Goal: Find specific page/section: Find specific page/section

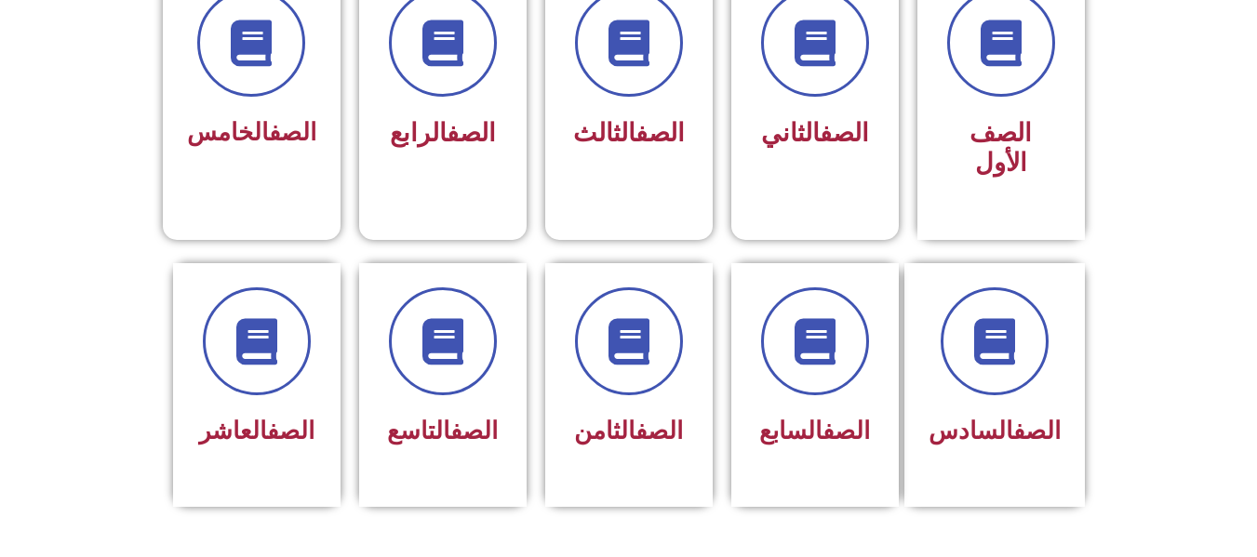
scroll to position [558, 0]
click at [274, 373] on div "الصف العاشر" at bounding box center [256, 370] width 117 height 167
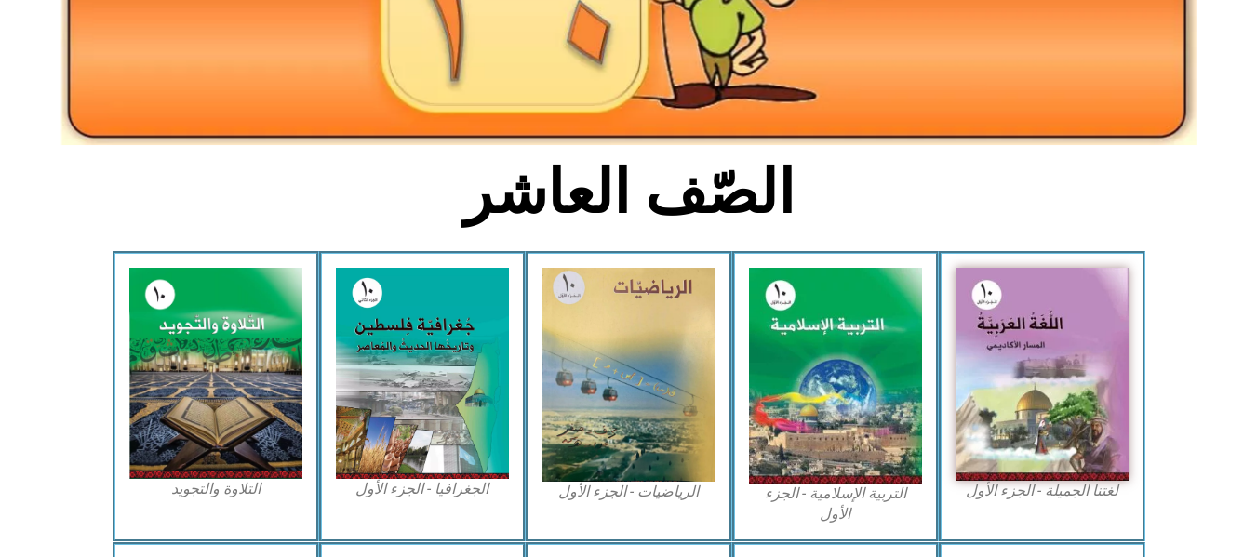
scroll to position [335, 0]
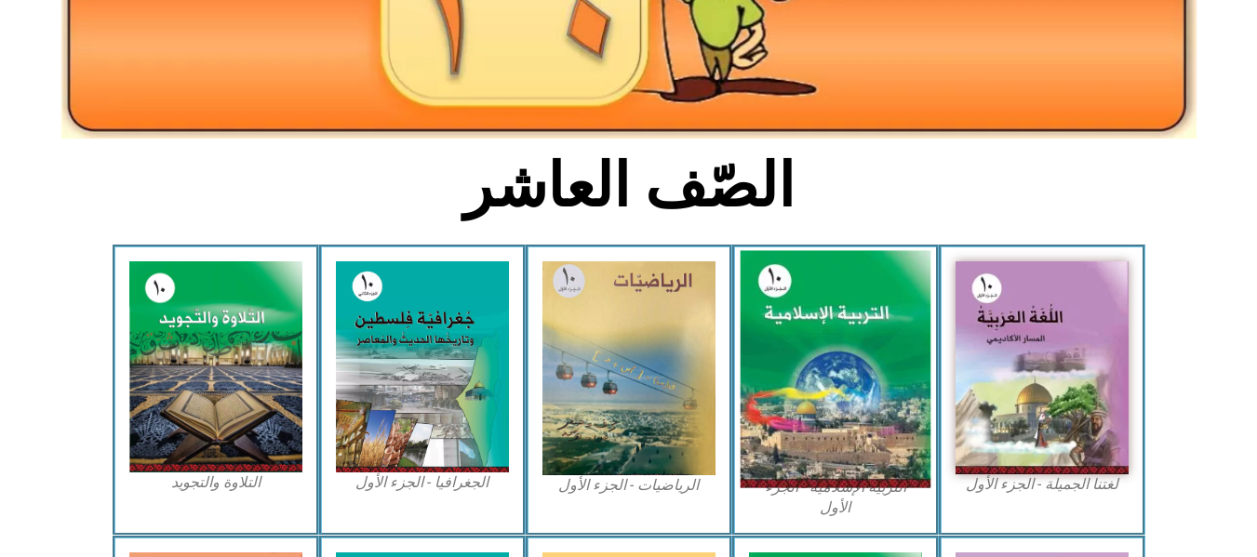
click at [856, 386] on img at bounding box center [834, 369] width 191 height 237
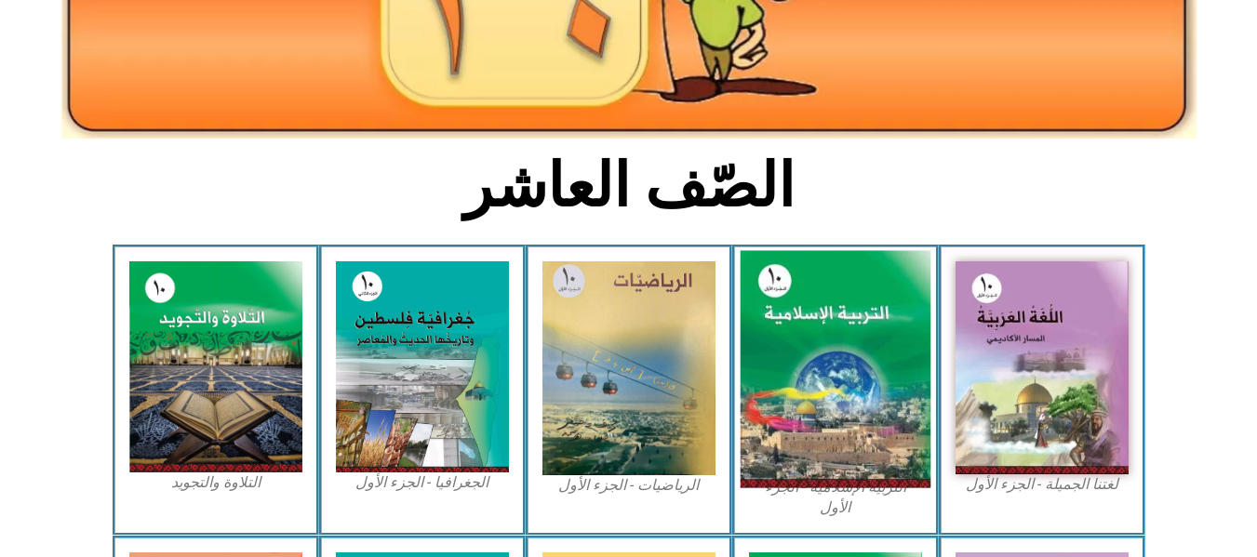
click at [856, 386] on img at bounding box center [834, 369] width 191 height 237
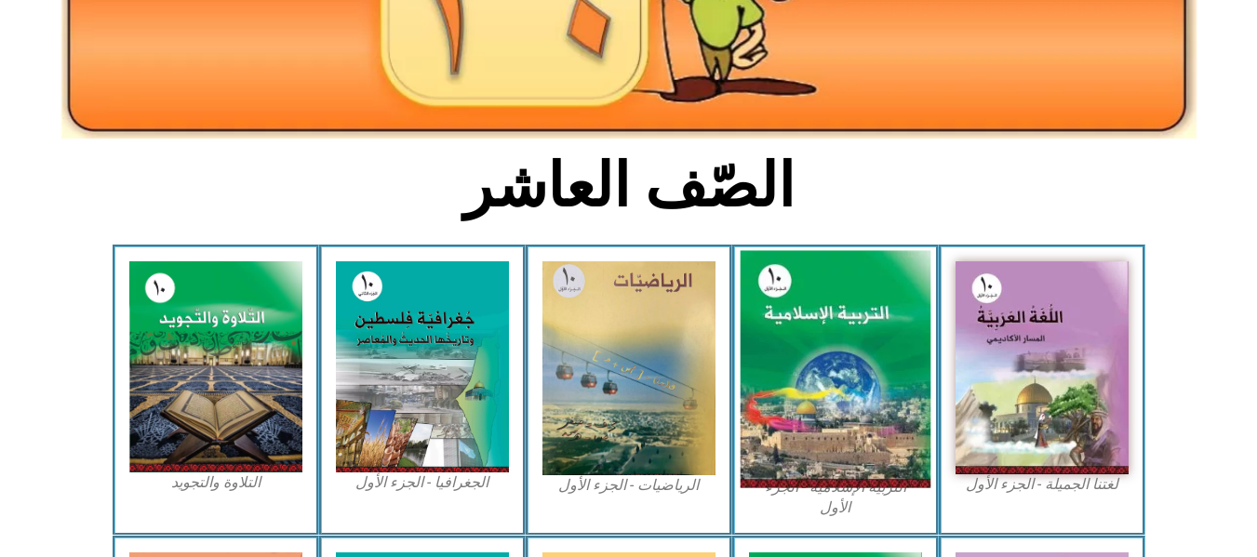
click at [856, 386] on img at bounding box center [834, 369] width 191 height 237
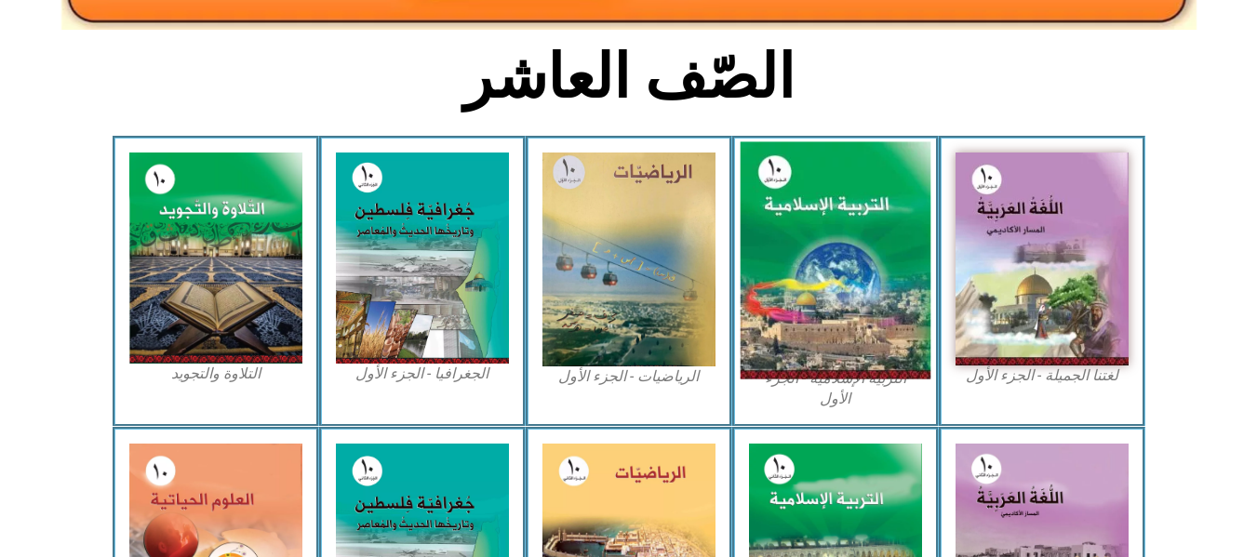
scroll to position [446, 0]
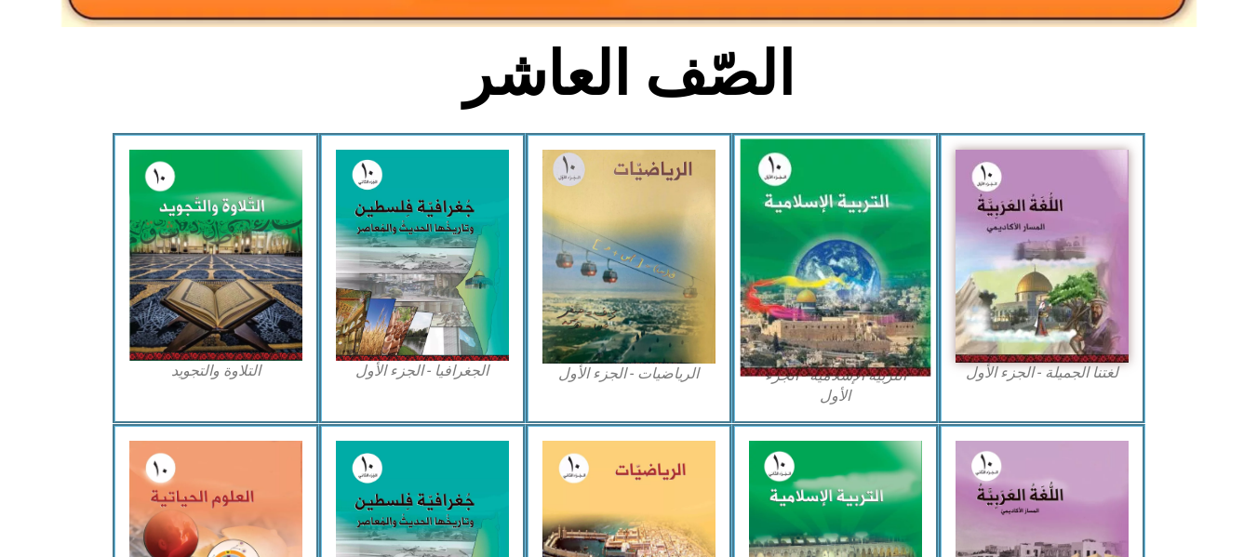
click at [835, 273] on img at bounding box center [834, 258] width 191 height 237
click at [805, 367] on img at bounding box center [834, 258] width 191 height 237
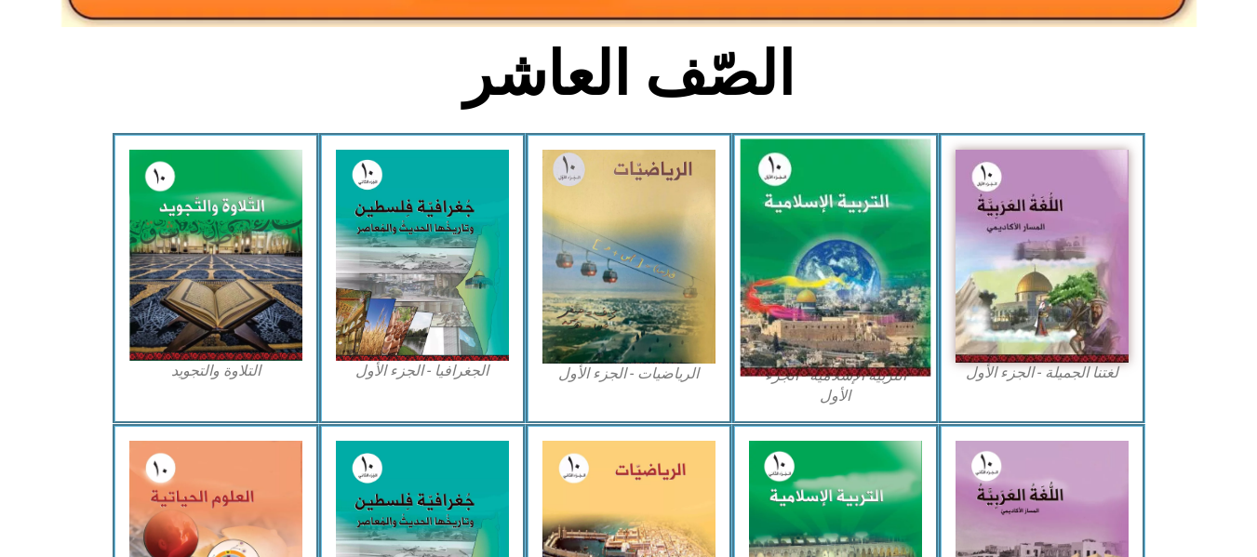
click at [805, 367] on img at bounding box center [834, 258] width 191 height 237
click at [804, 372] on img at bounding box center [834, 258] width 191 height 237
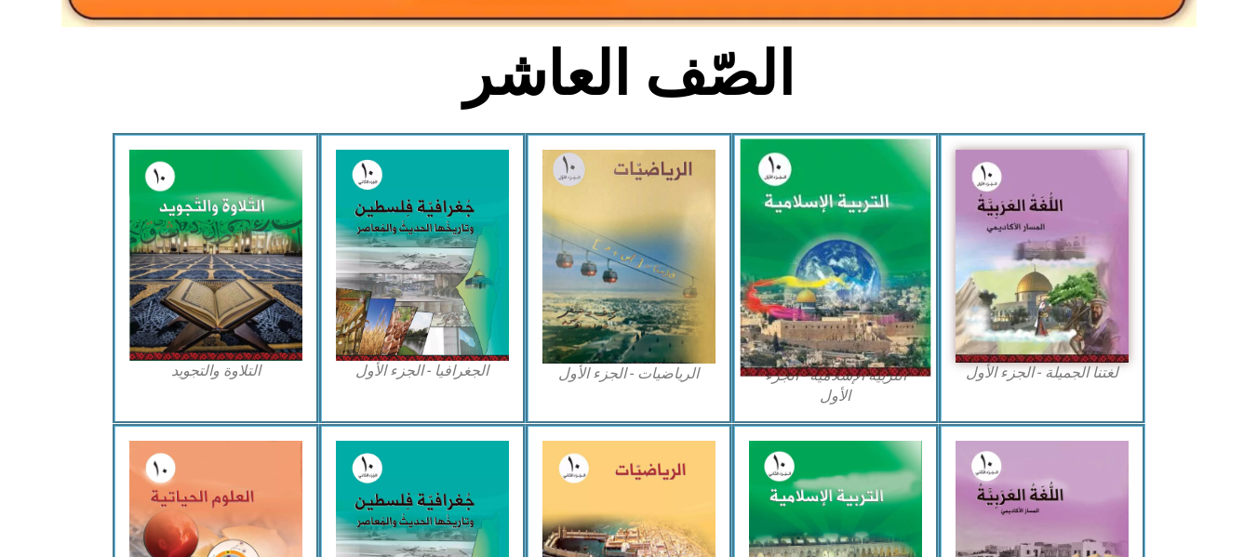
click at [804, 372] on img at bounding box center [834, 258] width 191 height 237
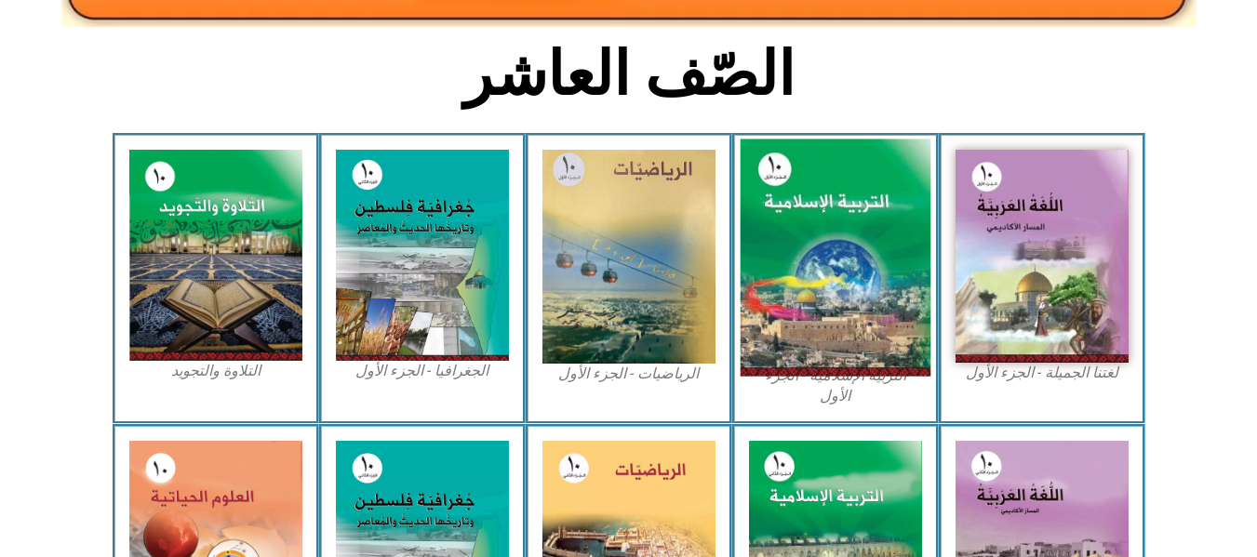
click at [804, 372] on img at bounding box center [834, 258] width 191 height 237
click at [847, 242] on img at bounding box center [834, 258] width 191 height 237
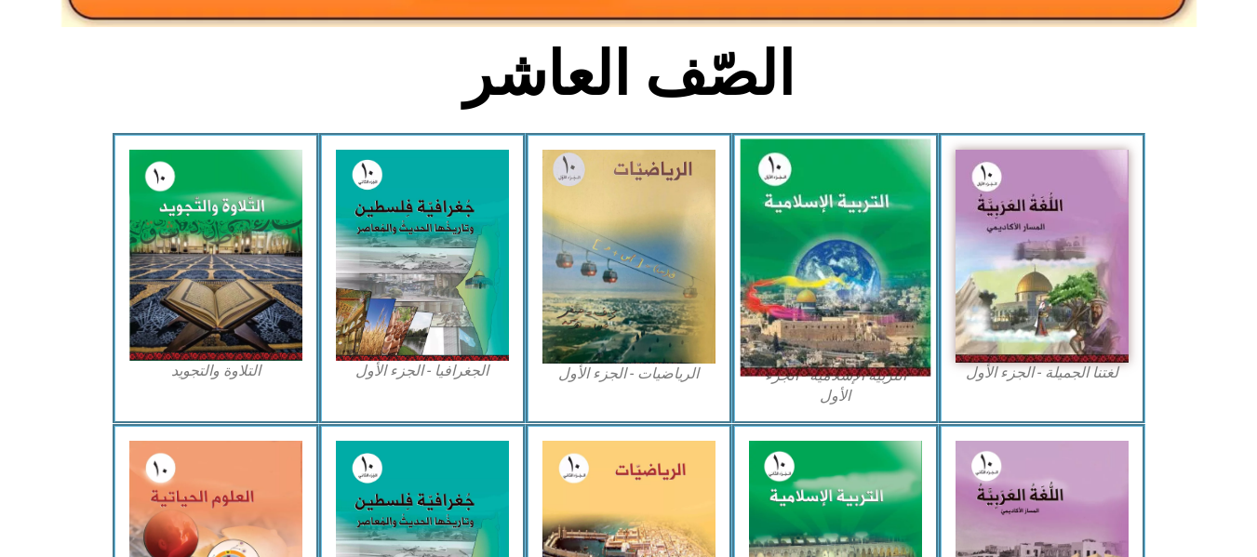
click at [847, 242] on img at bounding box center [834, 258] width 191 height 237
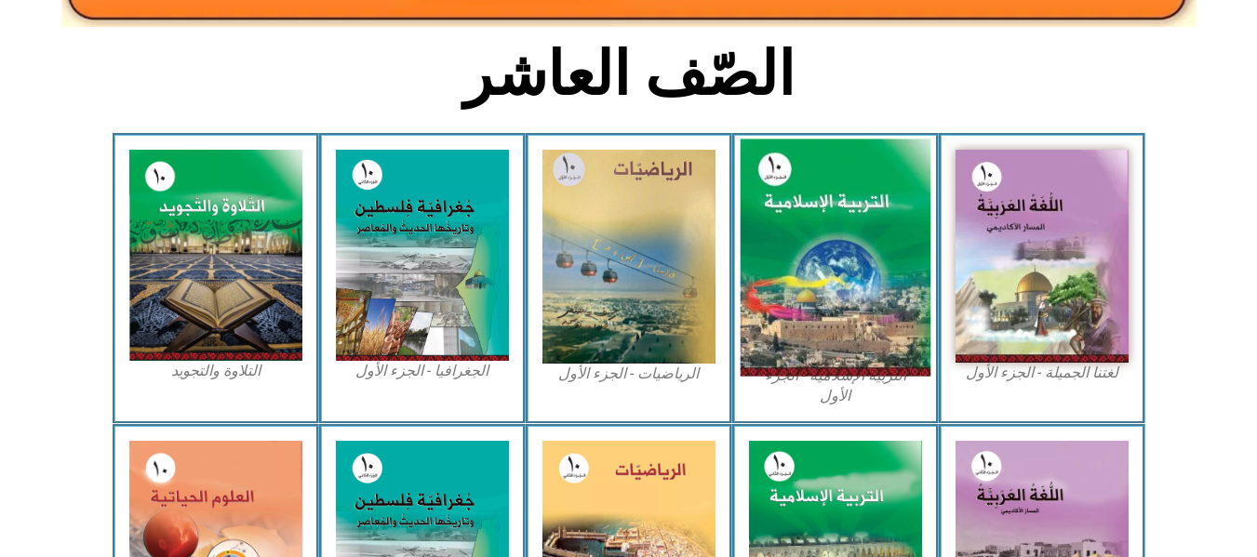
click at [847, 242] on img at bounding box center [834, 258] width 191 height 237
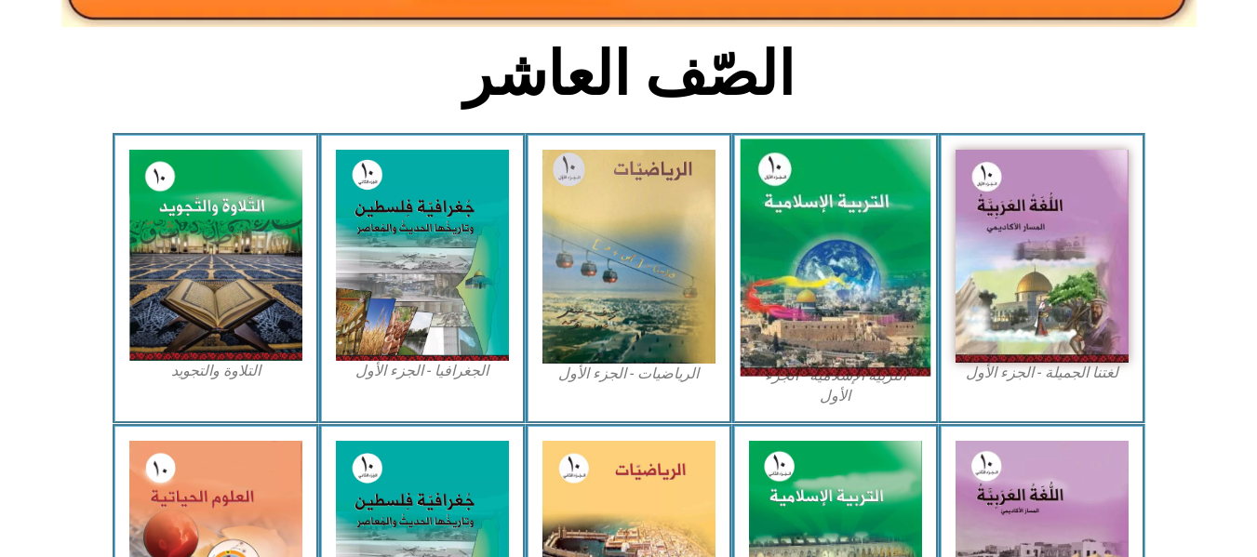
click at [847, 242] on img at bounding box center [834, 258] width 191 height 237
click at [826, 312] on img at bounding box center [834, 258] width 191 height 237
click at [832, 251] on img at bounding box center [834, 258] width 191 height 237
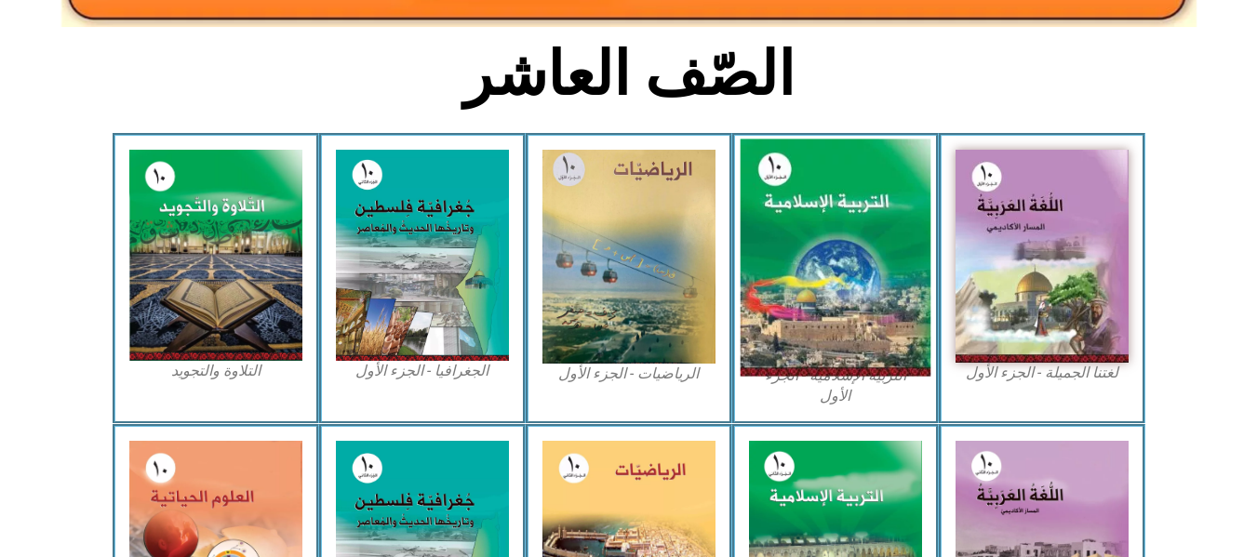
click at [832, 251] on img at bounding box center [834, 258] width 191 height 237
click at [832, 216] on img at bounding box center [834, 258] width 191 height 237
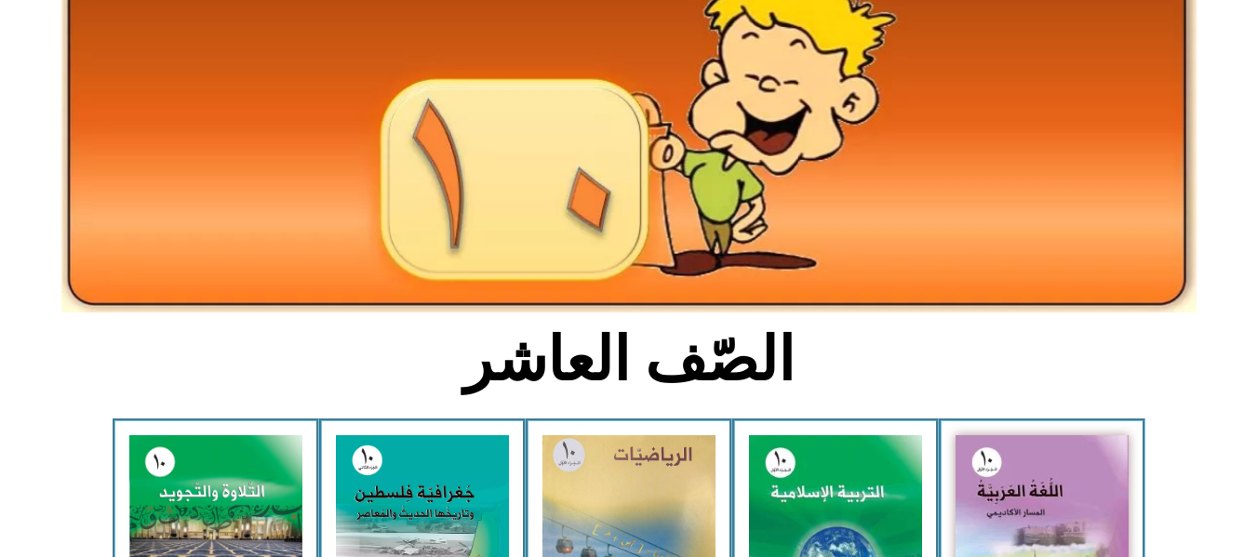
scroll to position [0, 0]
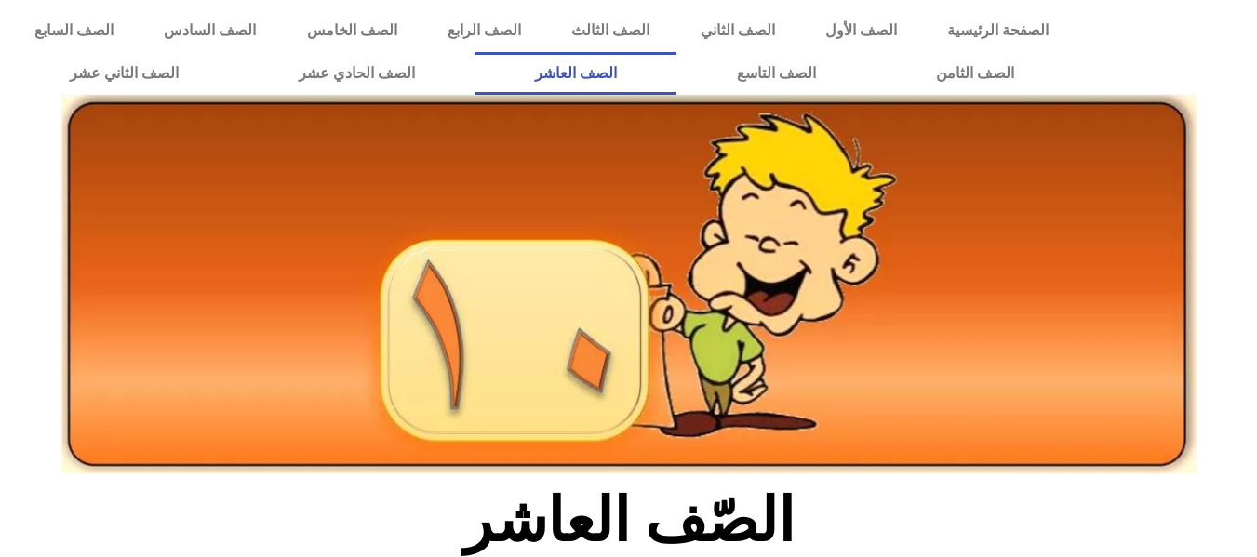
click at [676, 68] on link "الصف العاشر" at bounding box center [575, 73] width 202 height 43
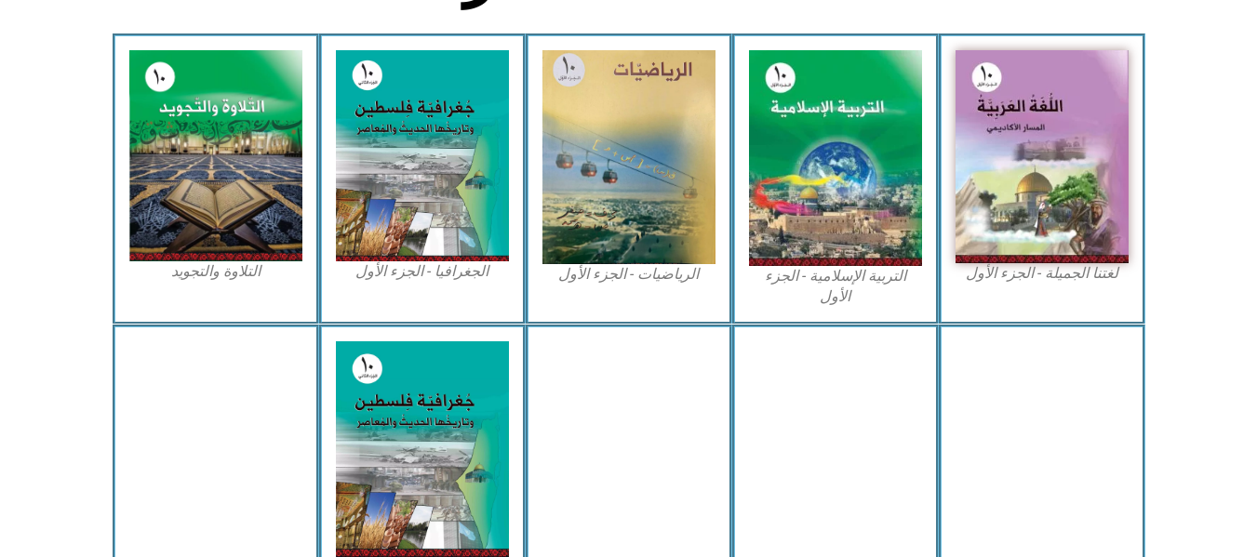
scroll to position [558, 0]
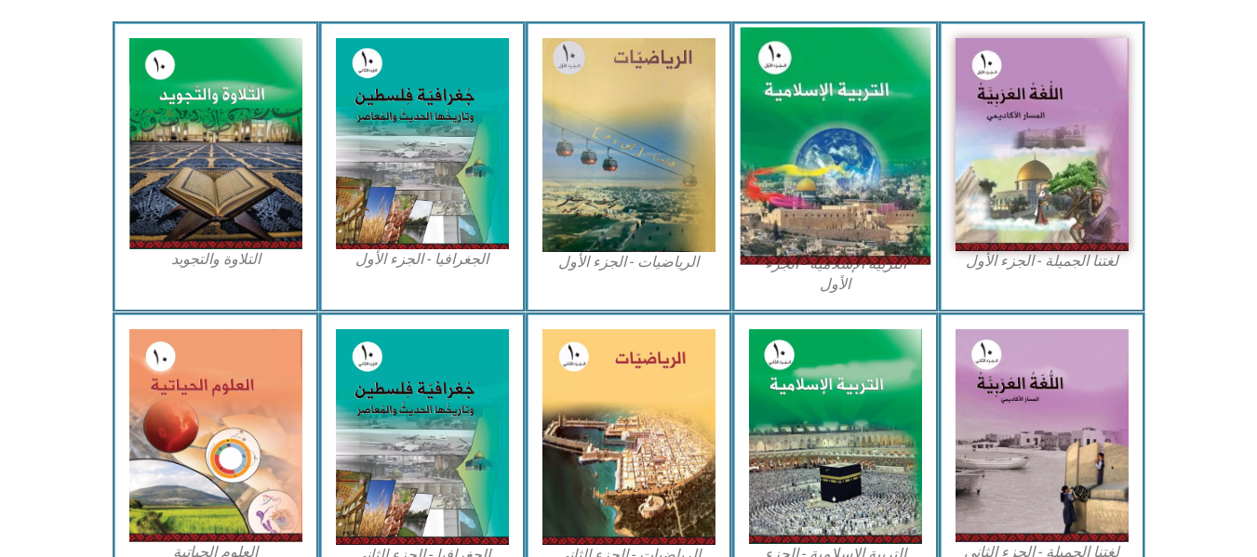
click at [853, 113] on img at bounding box center [834, 146] width 191 height 237
click at [851, 143] on img at bounding box center [834, 146] width 191 height 237
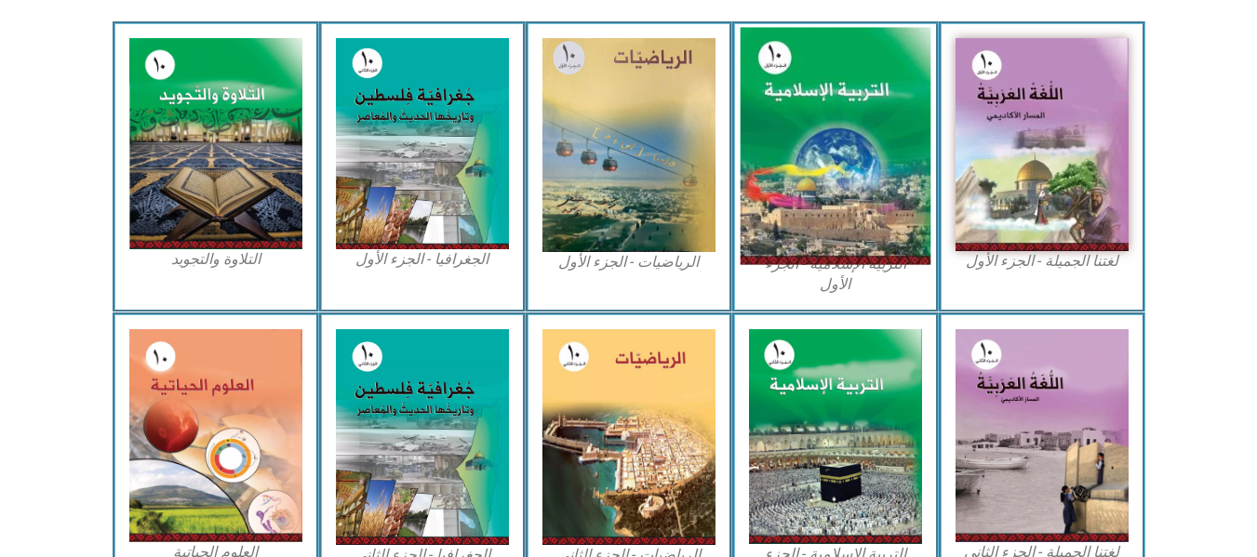
click at [851, 143] on img at bounding box center [834, 146] width 191 height 237
click at [823, 166] on img at bounding box center [834, 146] width 191 height 237
click at [846, 107] on img at bounding box center [834, 146] width 191 height 237
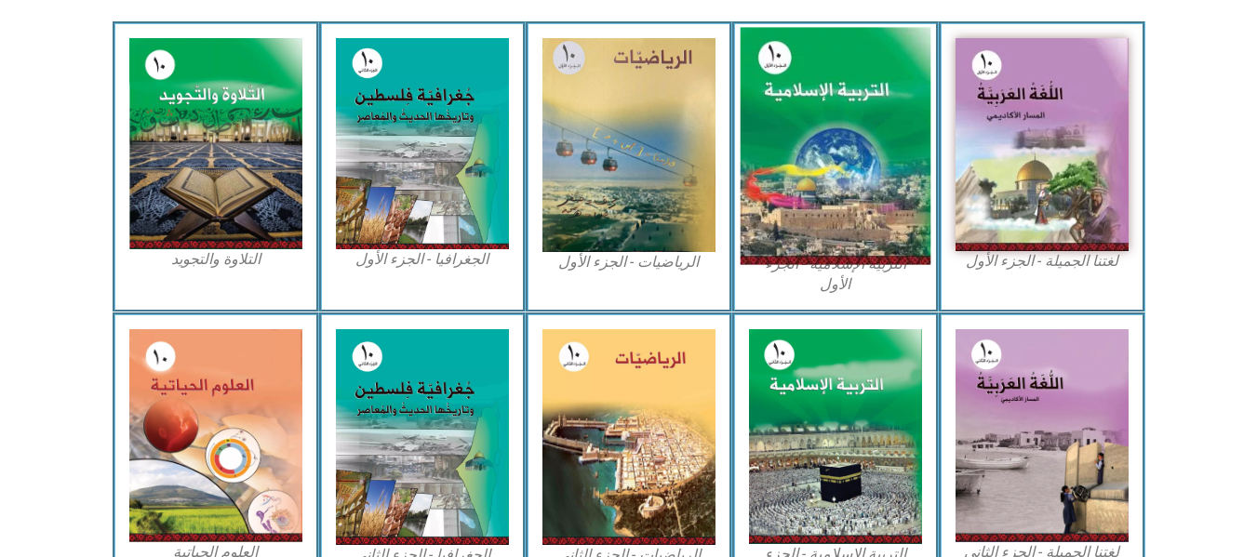
click at [846, 107] on img at bounding box center [834, 146] width 191 height 237
click at [843, 191] on img at bounding box center [834, 146] width 191 height 237
click at [850, 157] on img at bounding box center [834, 146] width 191 height 237
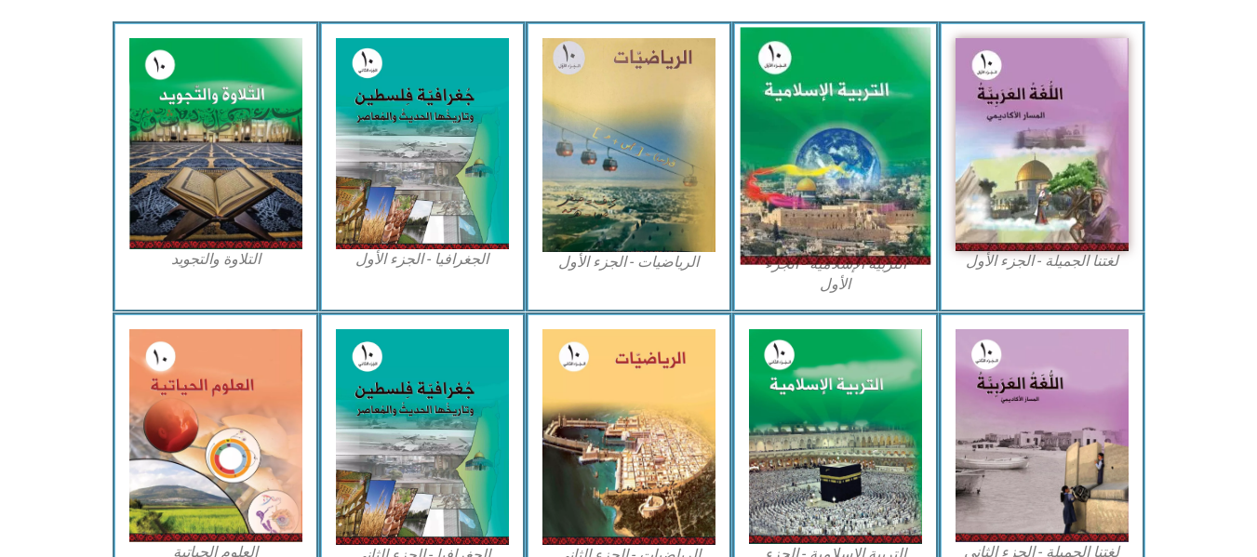
drag, startPoint x: 850, startPoint y: 157, endPoint x: 834, endPoint y: 171, distance: 21.1
click at [834, 171] on img at bounding box center [834, 146] width 191 height 237
click at [845, 87] on img at bounding box center [834, 146] width 191 height 237
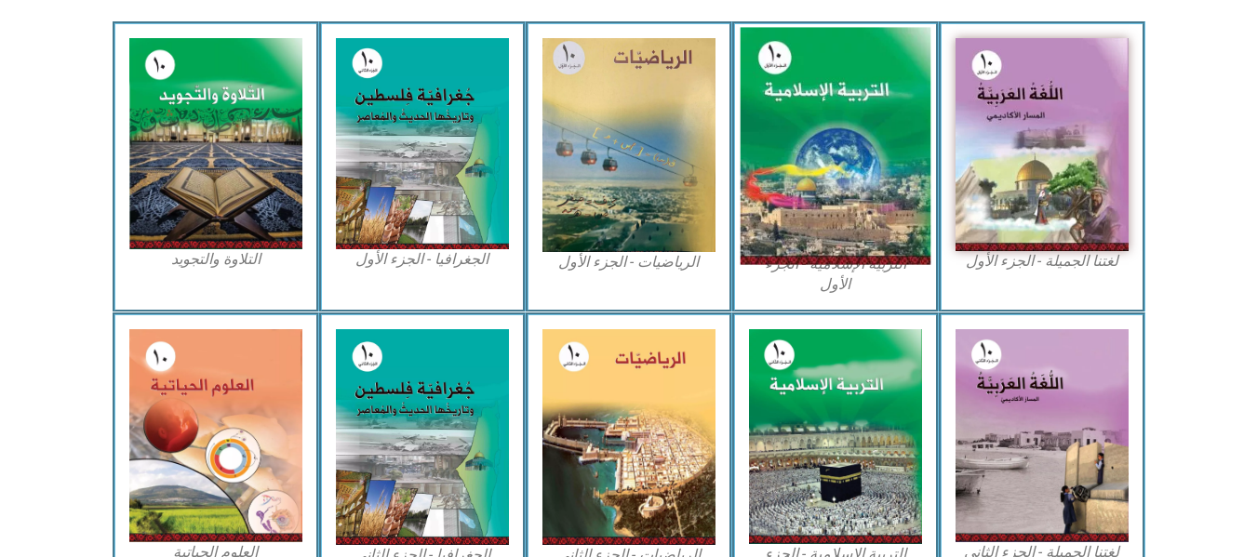
click at [845, 87] on img at bounding box center [834, 146] width 191 height 237
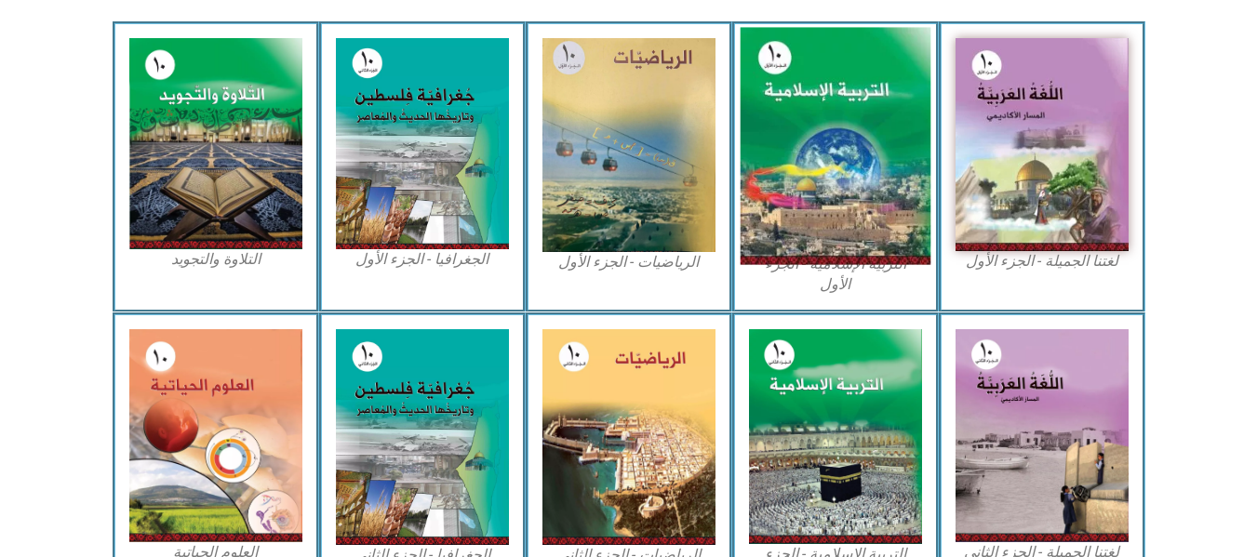
click at [845, 87] on img at bounding box center [834, 146] width 191 height 237
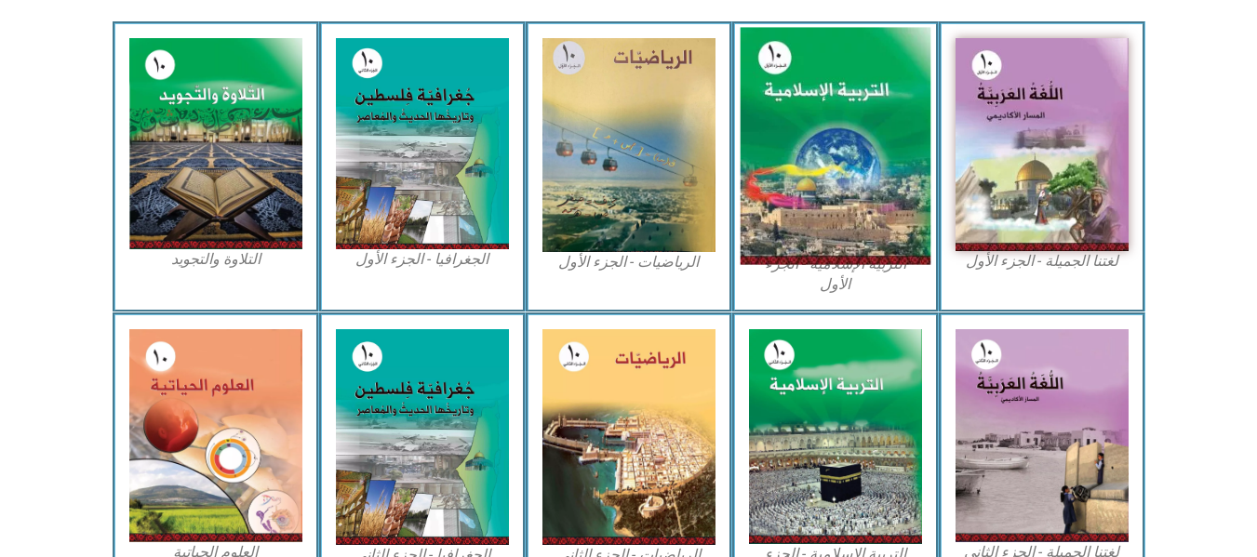
click at [845, 87] on img at bounding box center [834, 146] width 191 height 237
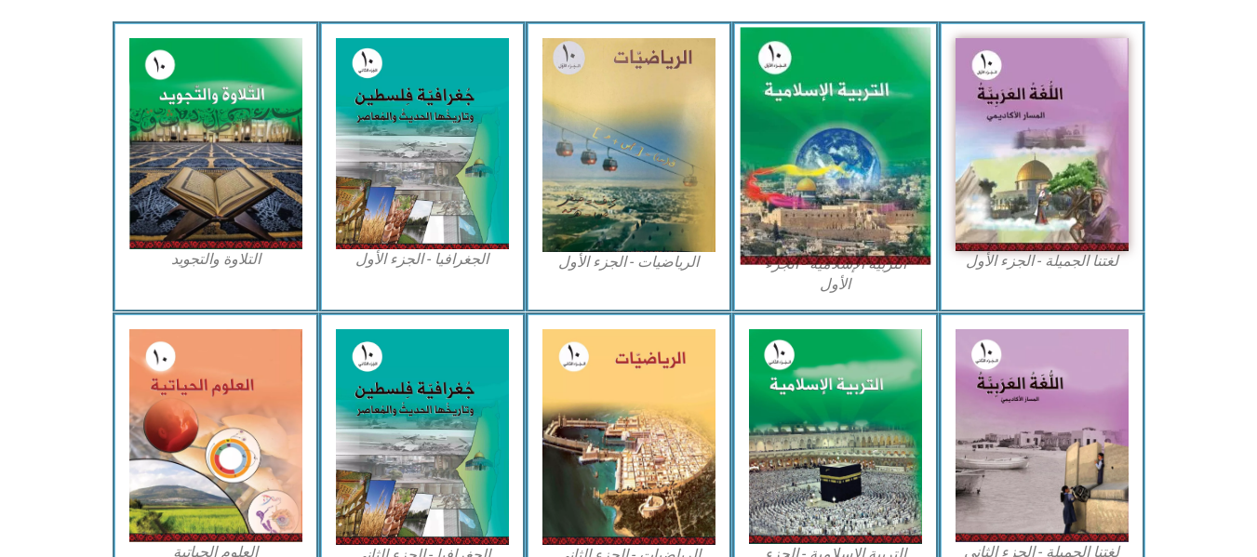
click at [845, 87] on img at bounding box center [834, 146] width 191 height 237
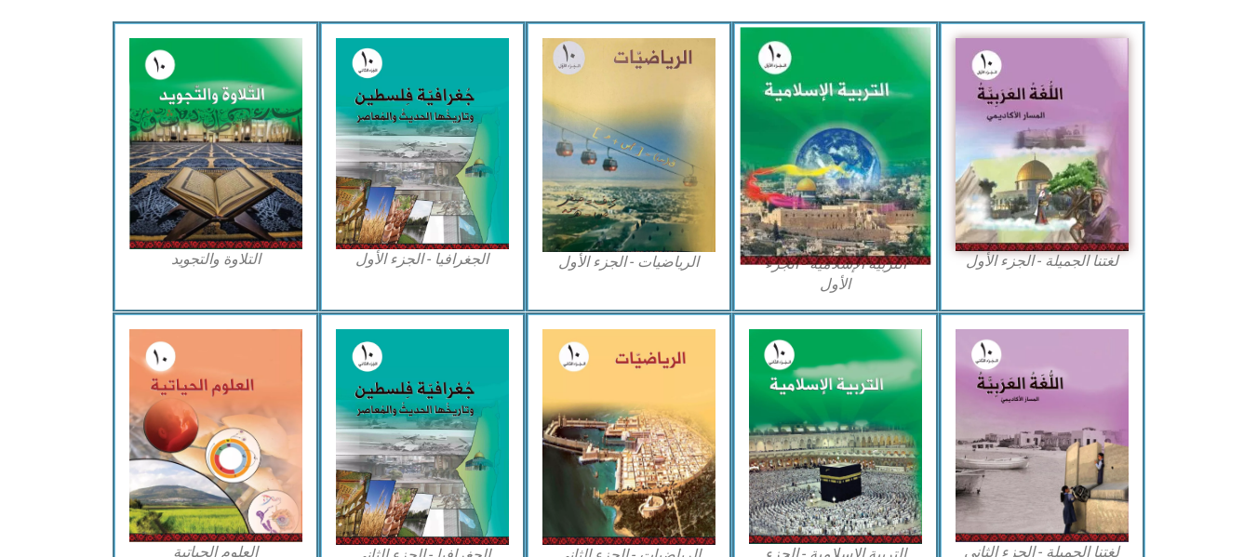
click at [845, 87] on img at bounding box center [834, 146] width 191 height 237
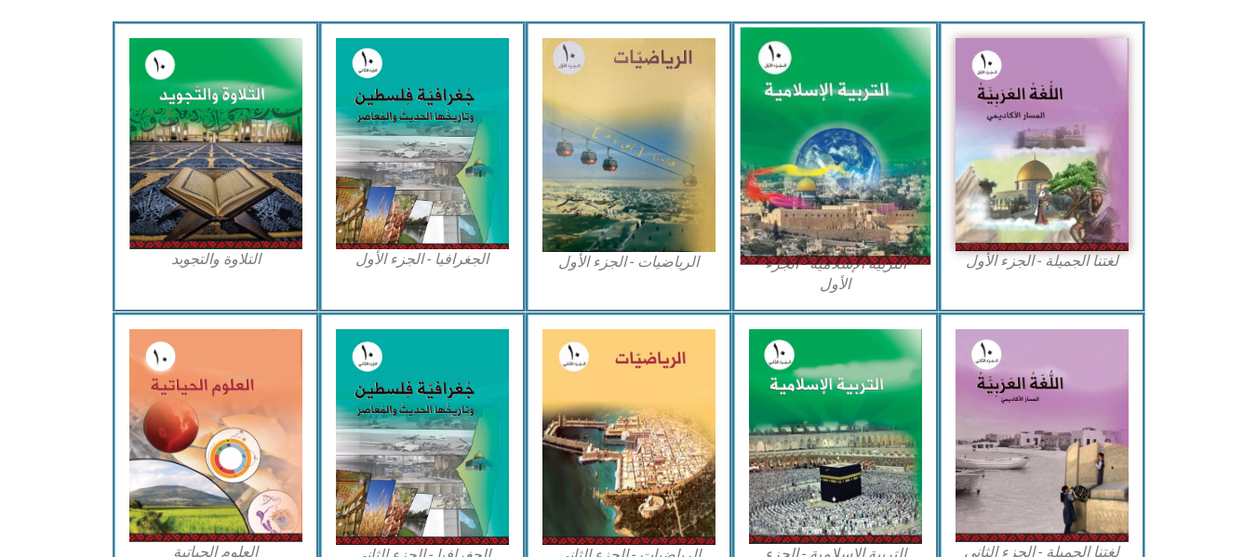
click at [845, 87] on img at bounding box center [834, 146] width 191 height 237
click at [844, 100] on img at bounding box center [834, 146] width 191 height 237
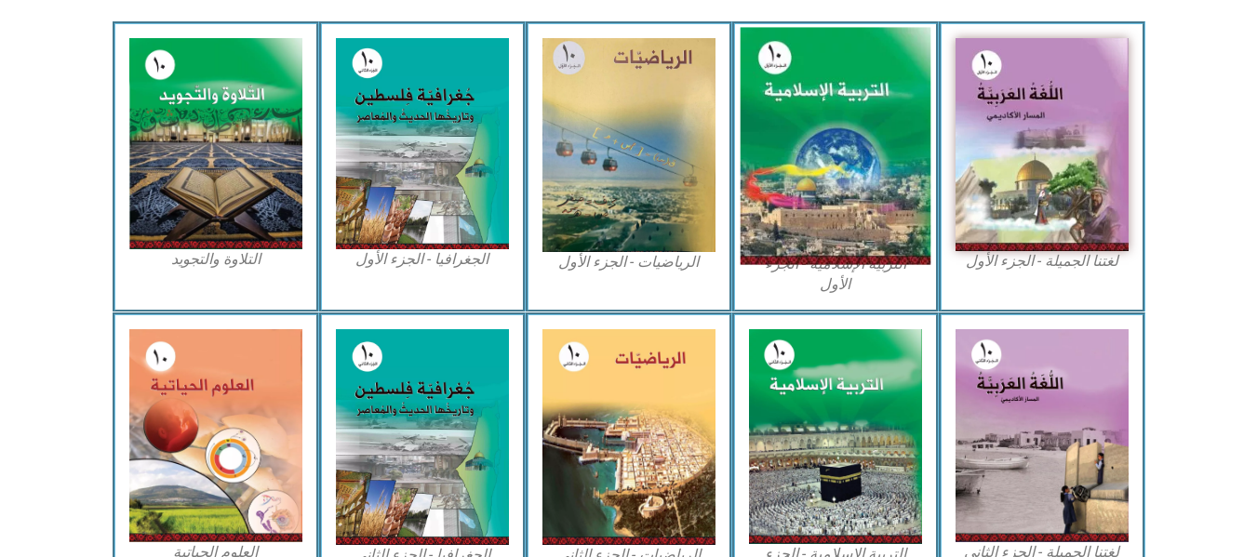
click at [844, 100] on img at bounding box center [834, 146] width 191 height 237
drag, startPoint x: 844, startPoint y: 100, endPoint x: 906, endPoint y: 140, distance: 74.1
click at [906, 140] on img at bounding box center [834, 146] width 191 height 237
click at [831, 143] on img at bounding box center [834, 146] width 191 height 237
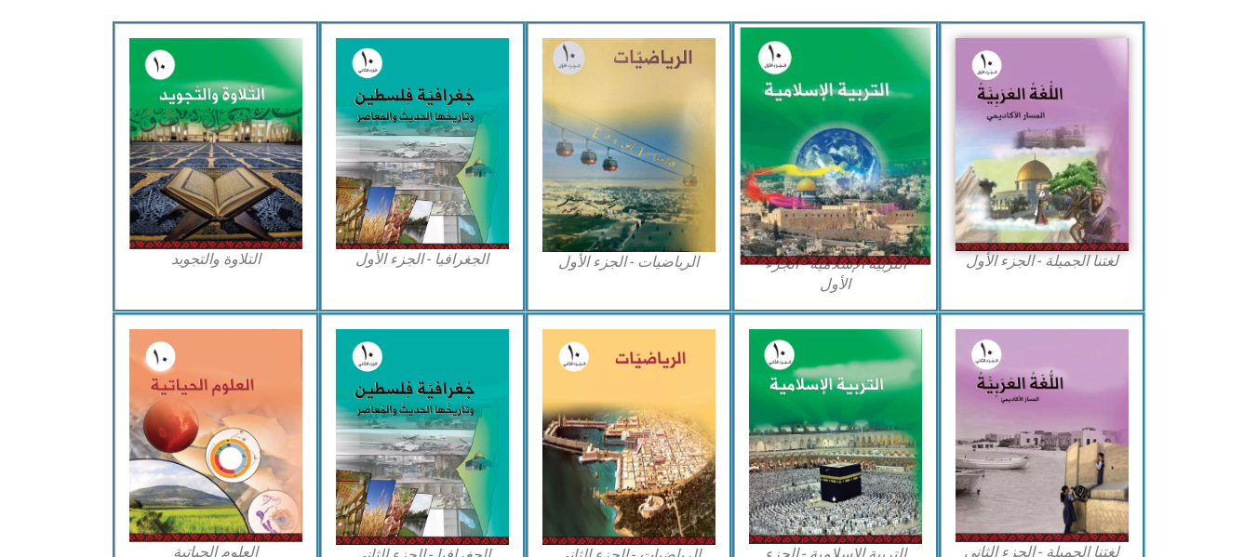
click at [831, 143] on img at bounding box center [834, 146] width 191 height 237
drag, startPoint x: 831, startPoint y: 143, endPoint x: 823, endPoint y: 137, distance: 9.9
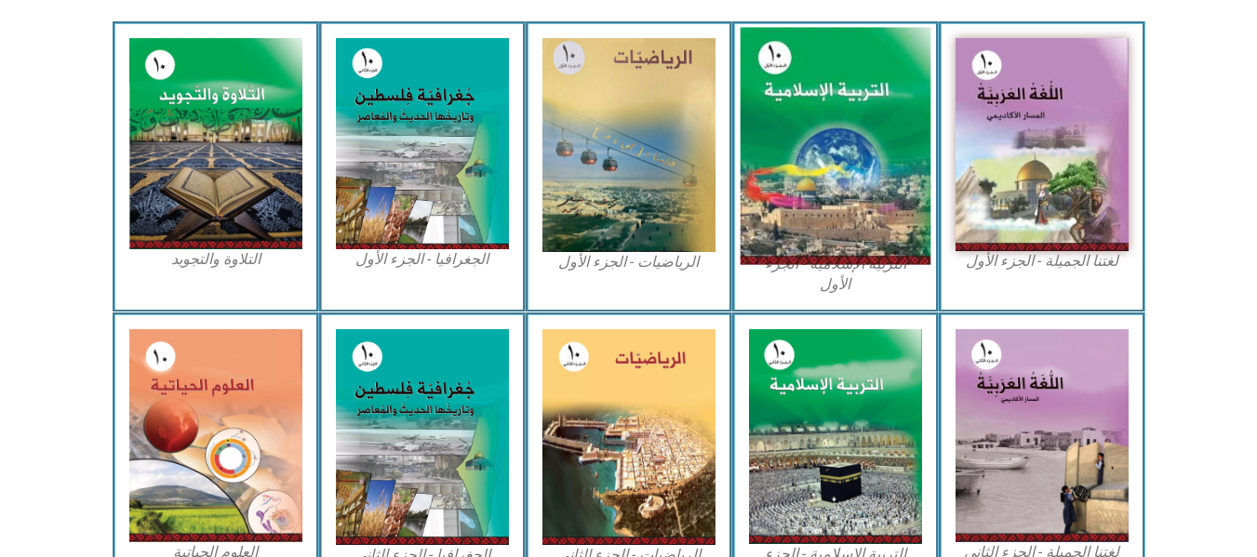
click at [823, 137] on img at bounding box center [834, 146] width 191 height 237
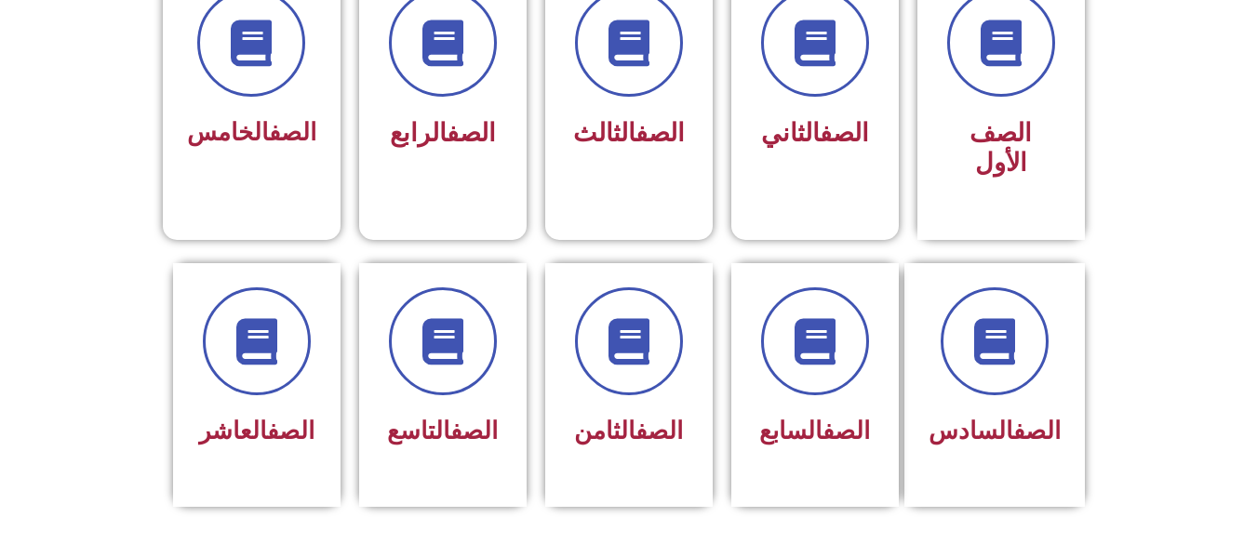
scroll to position [558, 0]
click at [235, 366] on div "الصف العاشر" at bounding box center [256, 370] width 117 height 167
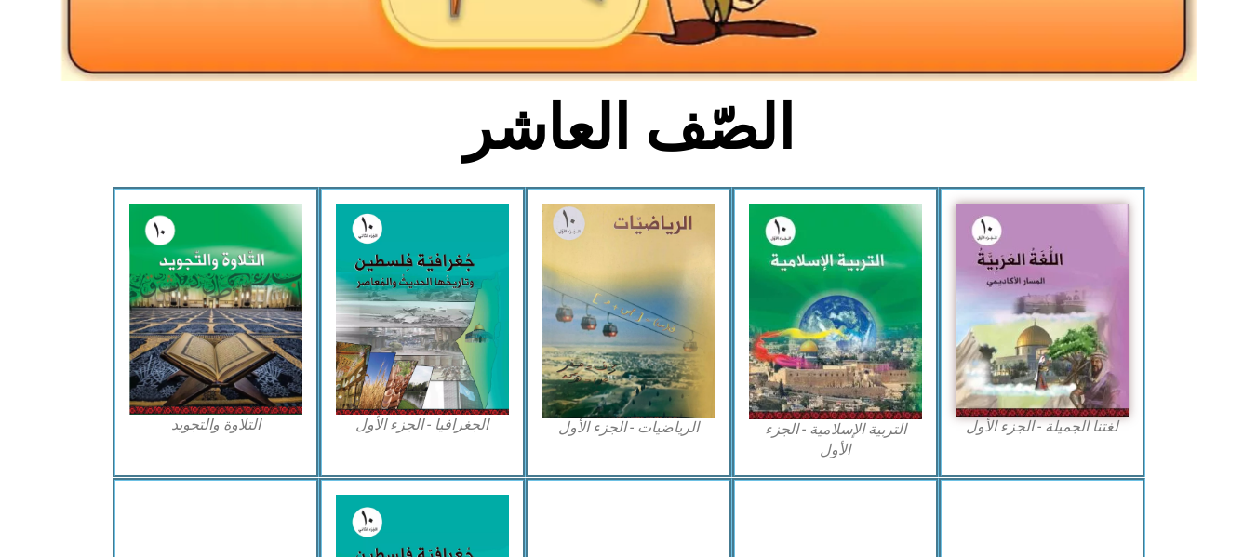
scroll to position [446, 0]
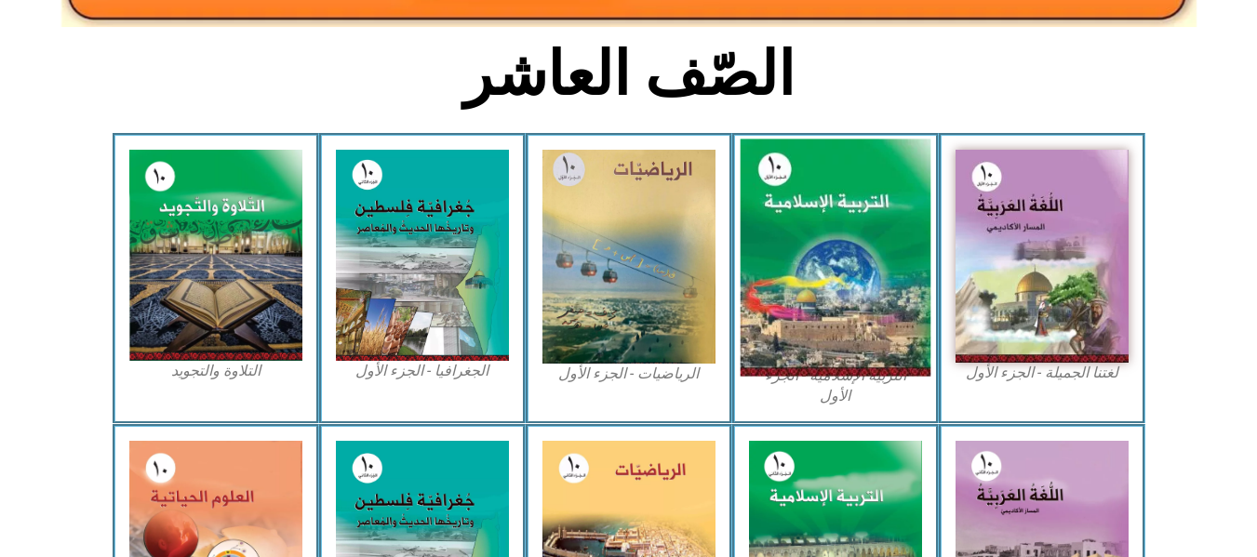
click at [833, 248] on img at bounding box center [834, 258] width 191 height 237
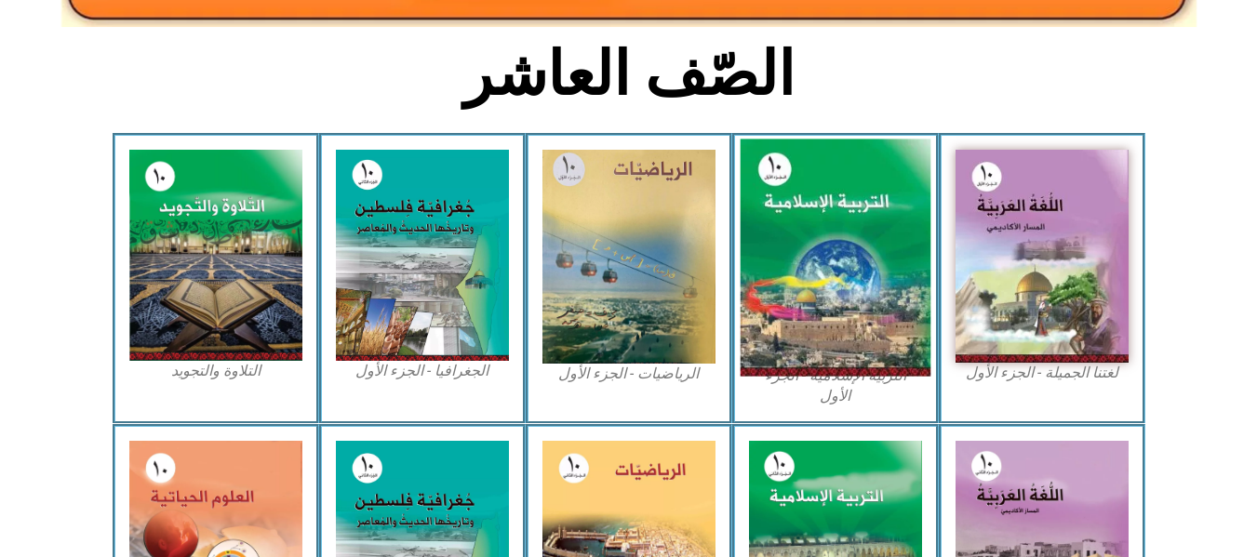
drag, startPoint x: 833, startPoint y: 248, endPoint x: 816, endPoint y: 262, distance: 22.5
click at [816, 262] on img at bounding box center [834, 258] width 191 height 237
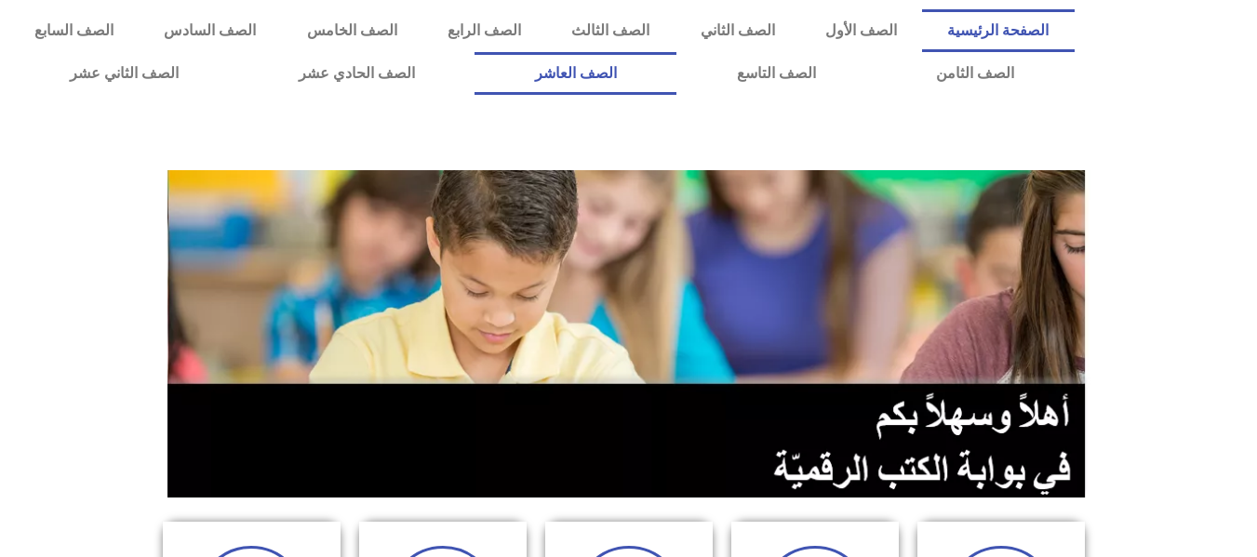
click at [676, 79] on link "الصف العاشر" at bounding box center [575, 73] width 202 height 43
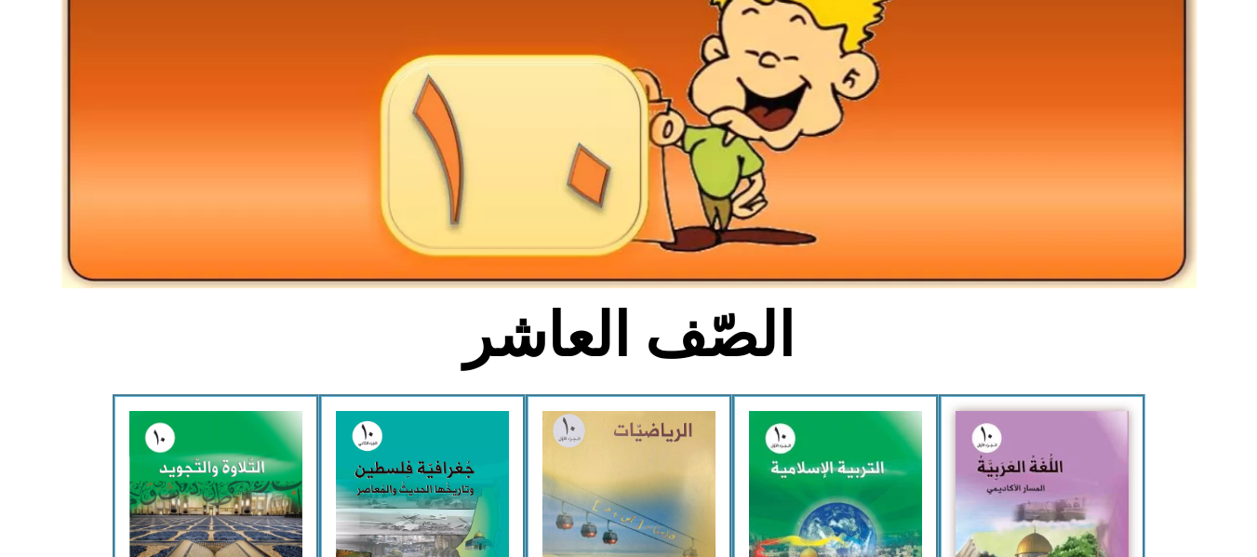
scroll to position [409, 0]
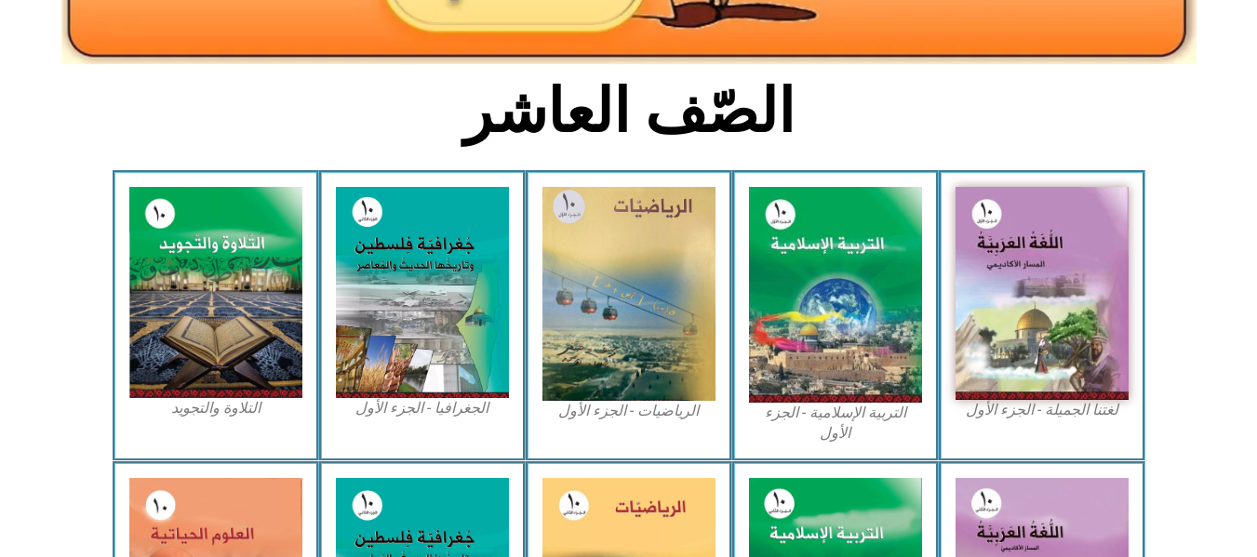
click at [926, 79] on h2 "الصّف العاشر" at bounding box center [628, 111] width 615 height 73
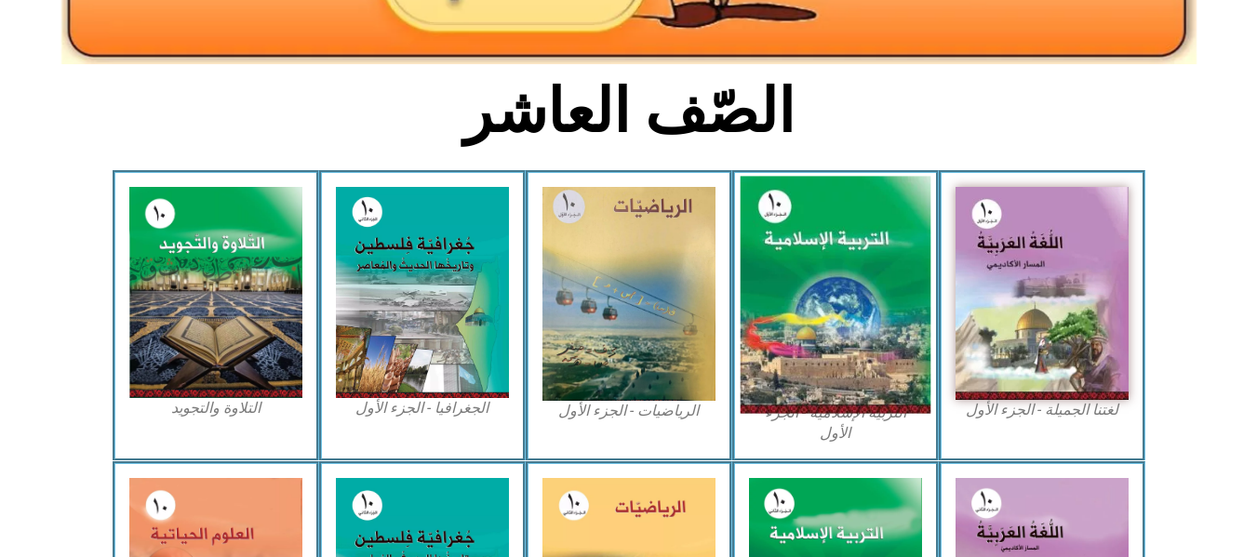
click at [836, 245] on img at bounding box center [834, 295] width 191 height 237
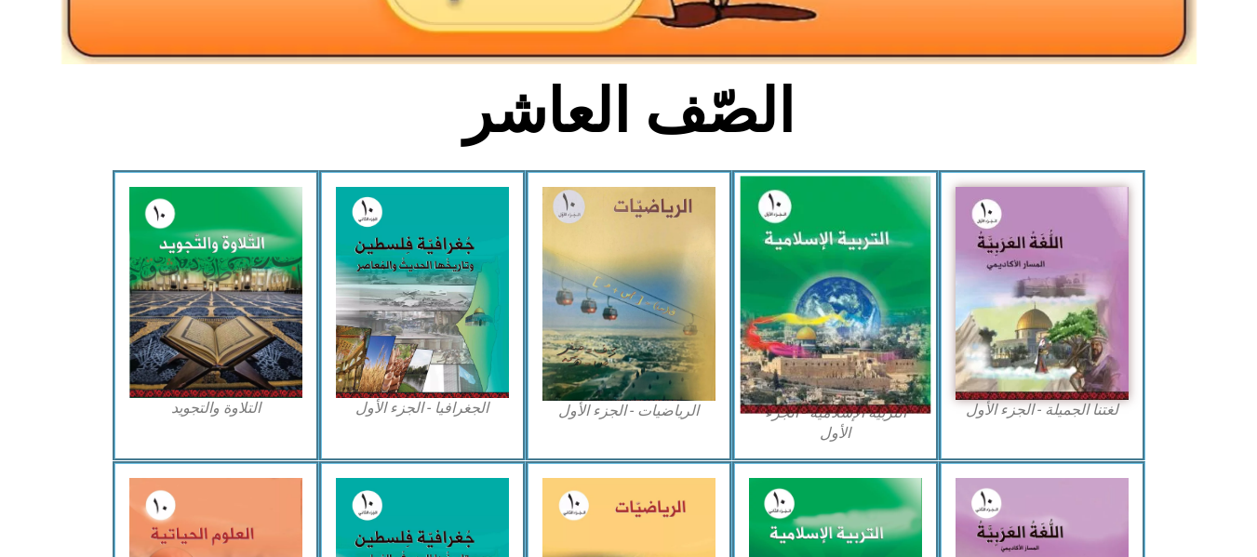
click at [836, 245] on img at bounding box center [834, 295] width 191 height 237
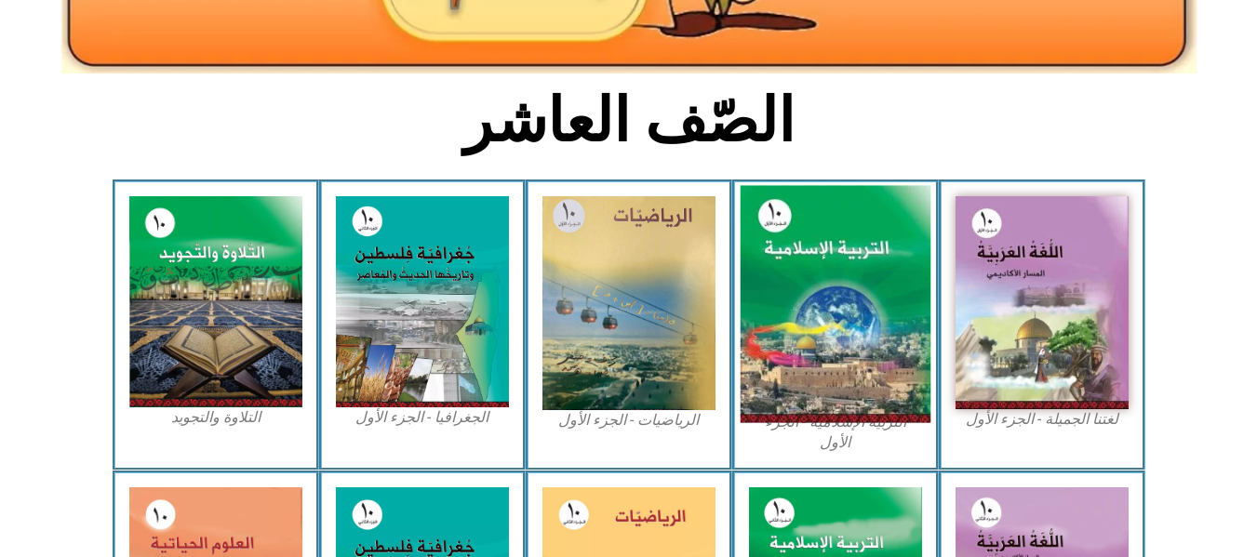
scroll to position [399, 0]
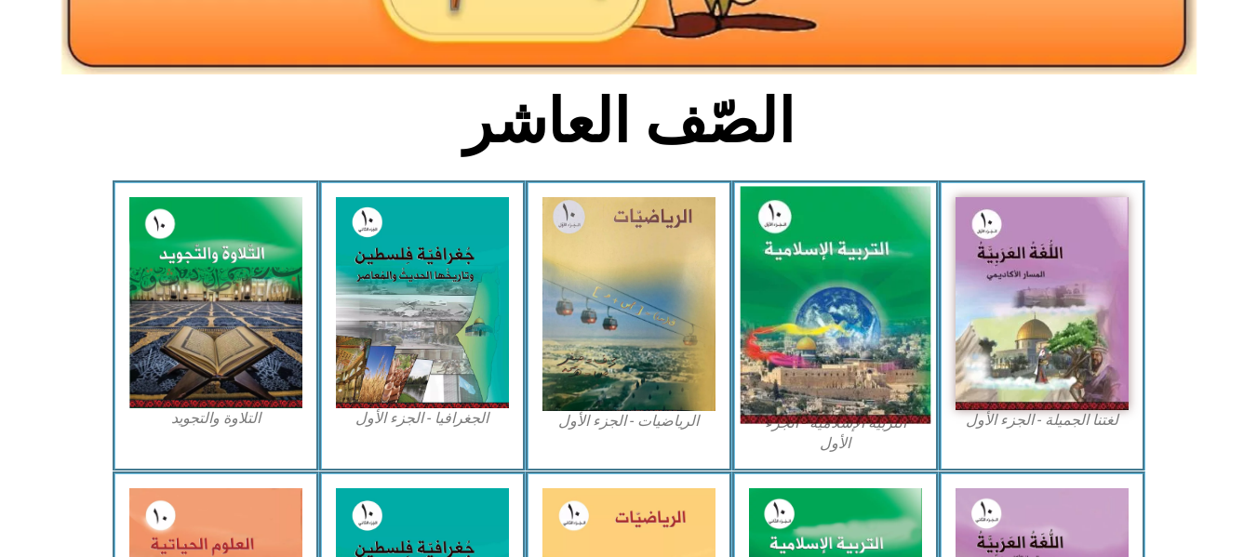
click at [827, 253] on img at bounding box center [834, 305] width 191 height 237
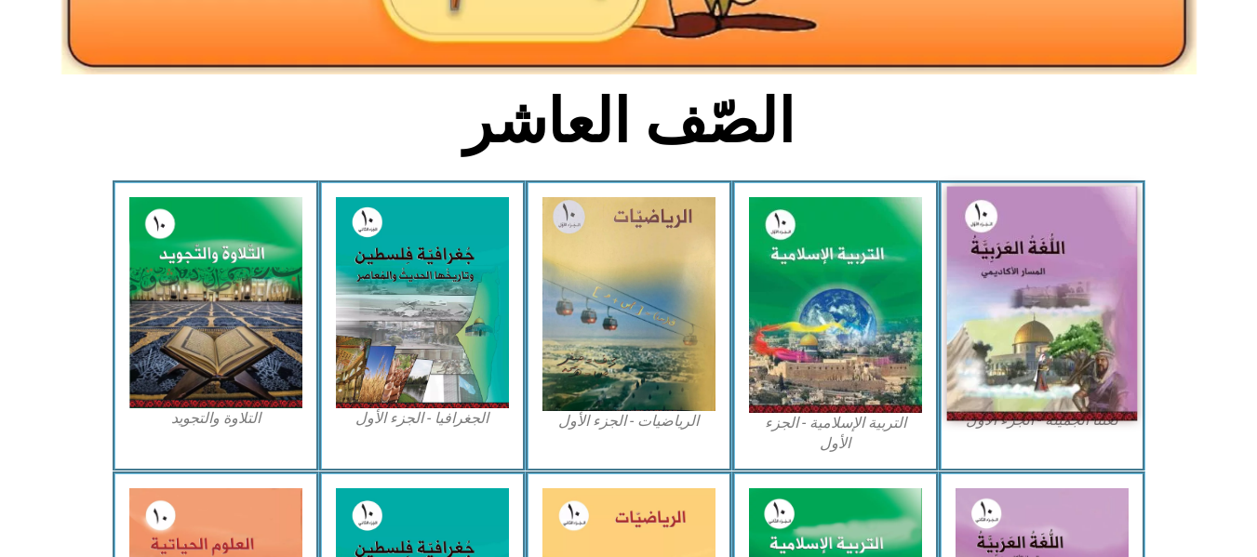
click at [978, 330] on img at bounding box center [1041, 304] width 191 height 234
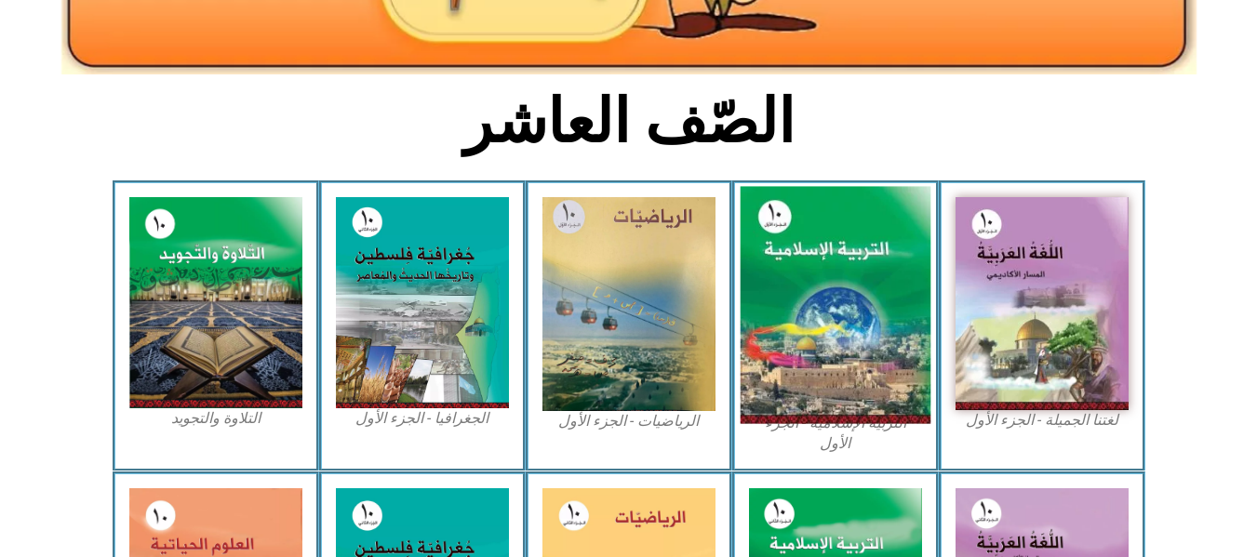
click at [754, 405] on img at bounding box center [834, 305] width 191 height 237
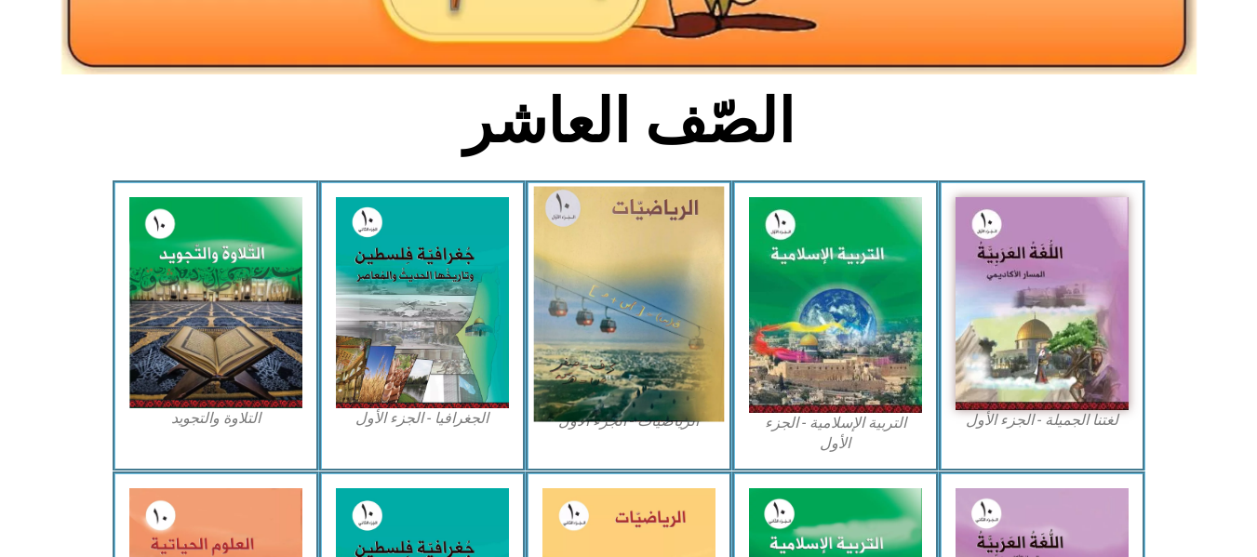
click at [642, 379] on img at bounding box center [628, 304] width 191 height 235
